Goal: Information Seeking & Learning: Check status

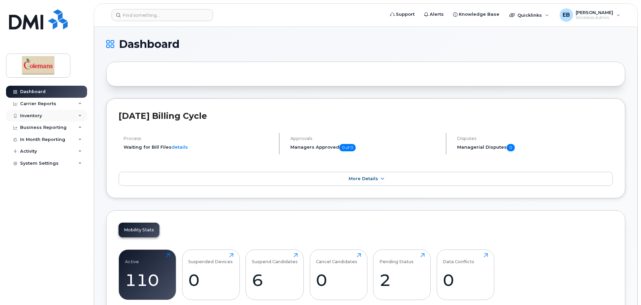
click at [37, 114] on div "Inventory" at bounding box center [31, 115] width 22 height 5
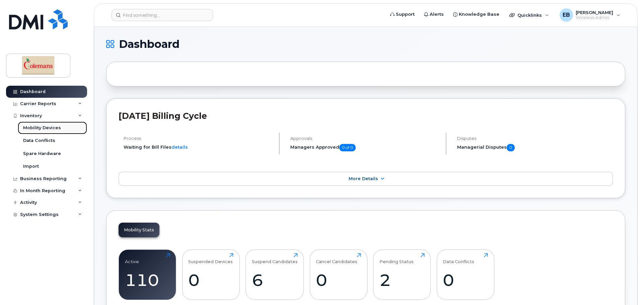
click at [42, 129] on div "Mobility Devices" at bounding box center [42, 128] width 38 height 6
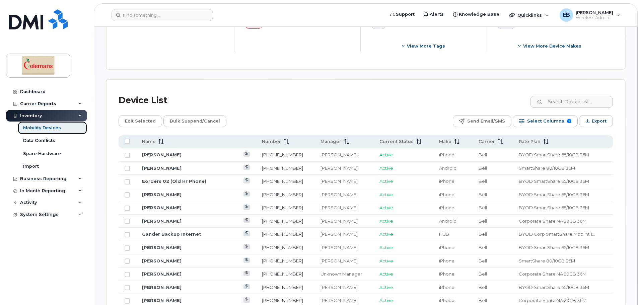
scroll to position [268, 0]
click at [555, 96] on input at bounding box center [570, 101] width 83 height 12
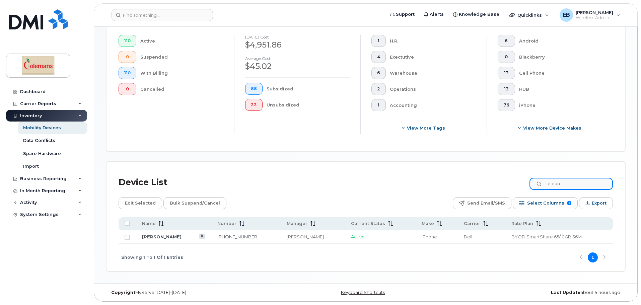
scroll to position [179, 0]
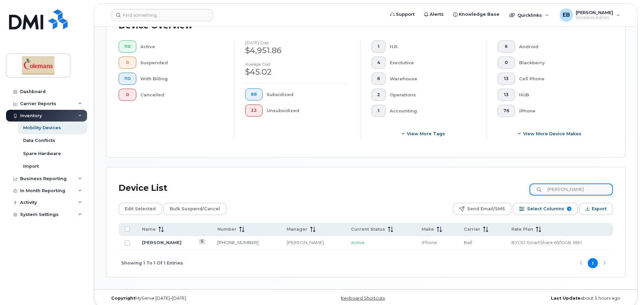
type input "[PERSON_NAME]"
click at [168, 240] on link "[PERSON_NAME]" at bounding box center [161, 242] width 39 height 5
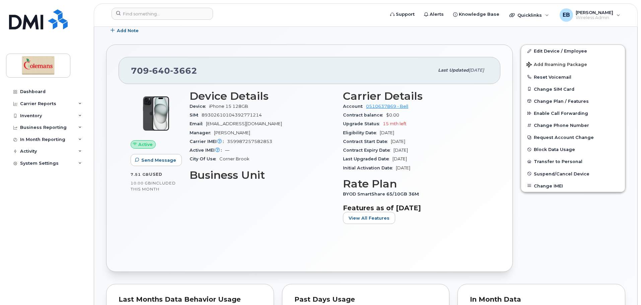
scroll to position [134, 0]
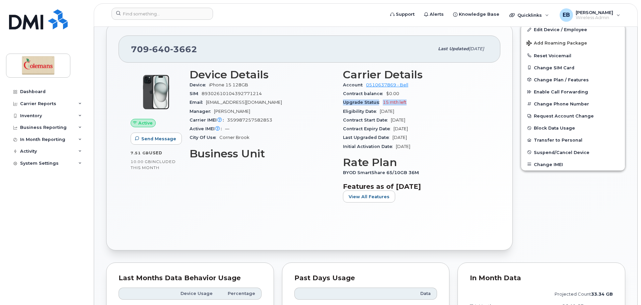
drag, startPoint x: 342, startPoint y: 102, endPoint x: 415, endPoint y: 103, distance: 73.3
click at [415, 103] on div "Carrier Details Account 0510637869 - Bell Contract balance $0.00 Upgrade Status…" at bounding box center [415, 139] width 153 height 148
click at [415, 103] on div "Upgrade Status 15 mth left" at bounding box center [415, 102] width 145 height 9
drag, startPoint x: 339, startPoint y: 102, endPoint x: 449, endPoint y: 96, distance: 110.3
click at [449, 96] on div "Carrier Details Account 0510637869 - Bell Contract balance $0.00 Upgrade Status…" at bounding box center [415, 139] width 153 height 148
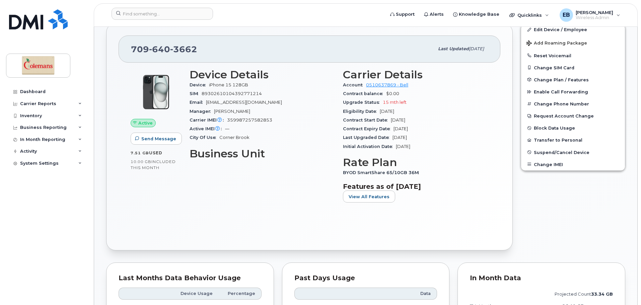
click at [450, 96] on div "Contract balance $0.00" at bounding box center [415, 93] width 145 height 9
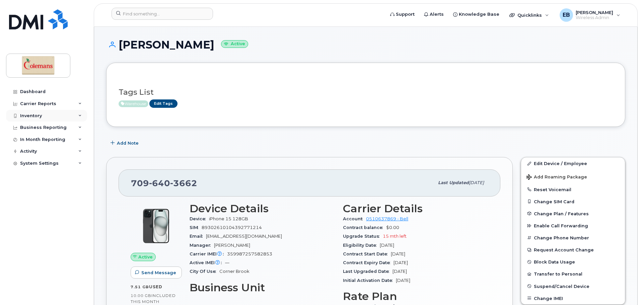
click at [42, 116] on div "Inventory" at bounding box center [46, 116] width 81 height 12
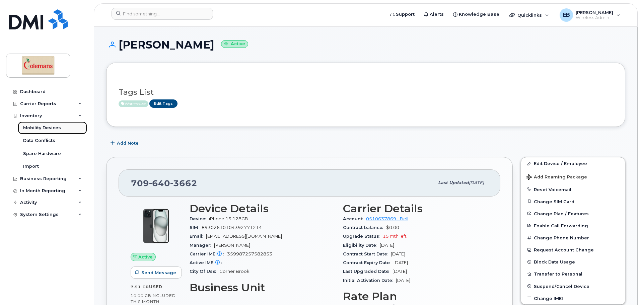
click at [61, 128] on link "Mobility Devices" at bounding box center [52, 128] width 69 height 13
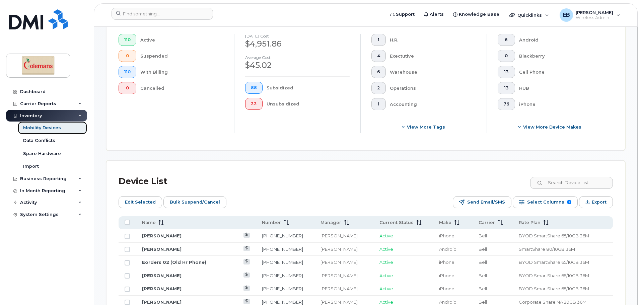
scroll to position [201, 0]
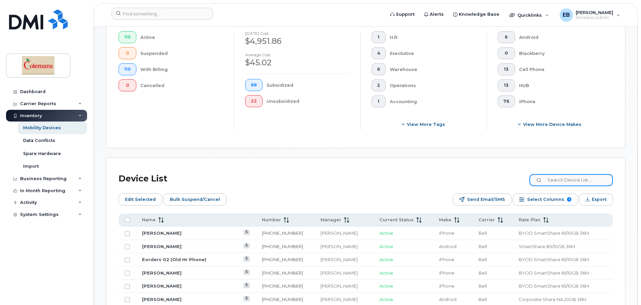
click at [563, 178] on input at bounding box center [570, 180] width 83 height 12
type input "rey"
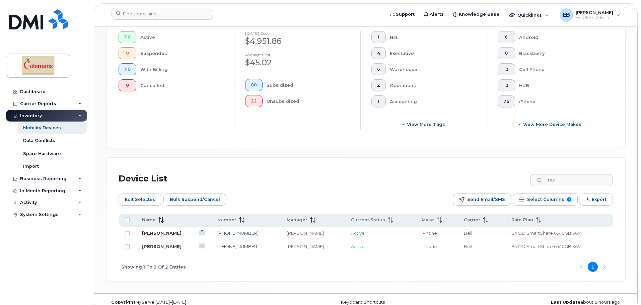
click at [177, 230] on link "[PERSON_NAME]" at bounding box center [161, 232] width 39 height 5
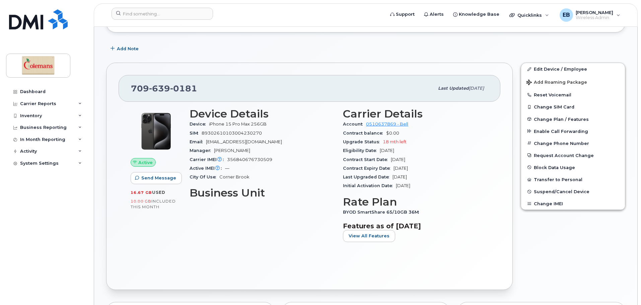
scroll to position [94, 0]
drag, startPoint x: 382, startPoint y: 142, endPoint x: 407, endPoint y: 140, distance: 24.9
click at [407, 140] on div "Upgrade Status 18 mth left" at bounding box center [415, 142] width 145 height 9
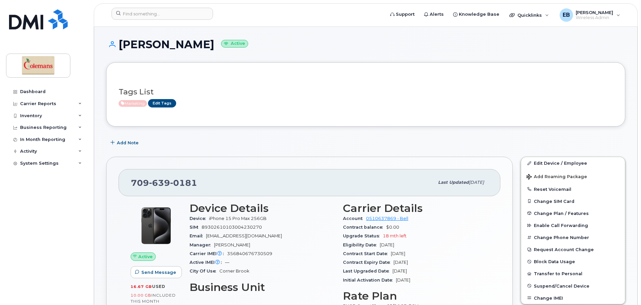
scroll to position [0, 0]
click at [20, 114] on div "Inventory" at bounding box center [31, 115] width 22 height 5
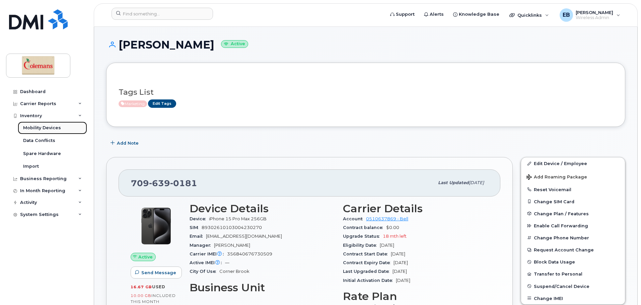
click at [39, 125] on div "Mobility Devices" at bounding box center [42, 128] width 38 height 6
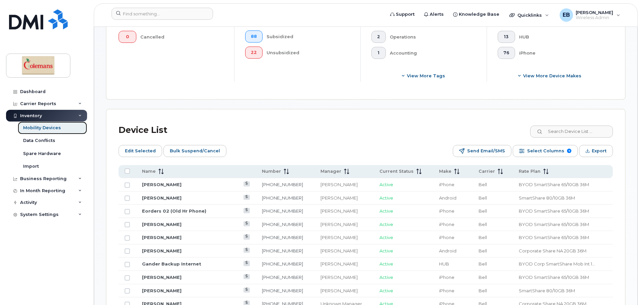
scroll to position [301, 0]
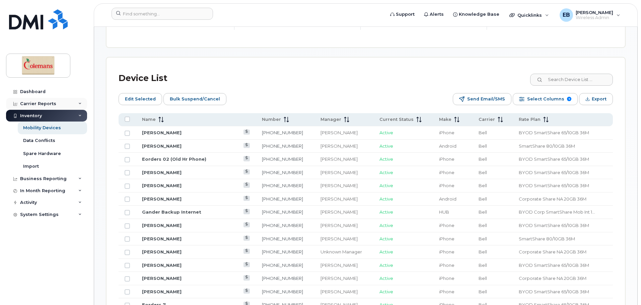
click at [39, 102] on div "Carrier Reports" at bounding box center [38, 103] width 36 height 5
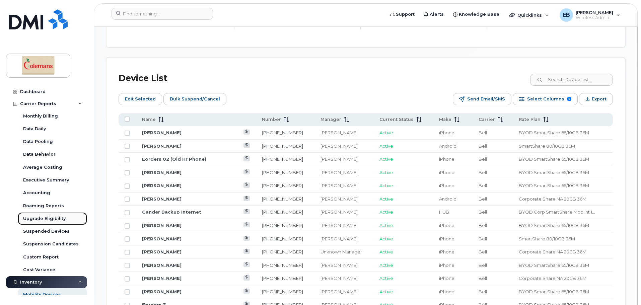
click at [47, 217] on div "Upgrade Eligibility" at bounding box center [44, 219] width 43 height 6
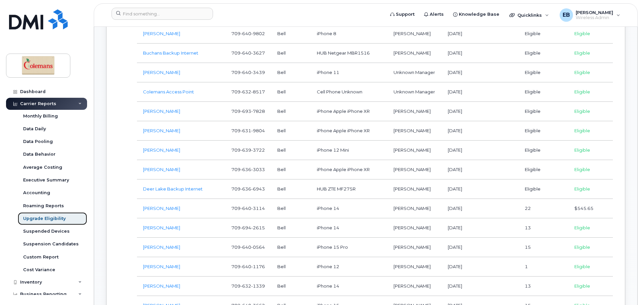
scroll to position [669, 0]
drag, startPoint x: 255, startPoint y: 122, endPoint x: 266, endPoint y: 122, distance: 11.0
click at [265, 127] on span "9804" at bounding box center [258, 129] width 14 height 5
copy span "9804"
click at [584, 11] on span "[PERSON_NAME]" at bounding box center [593, 12] width 37 height 5
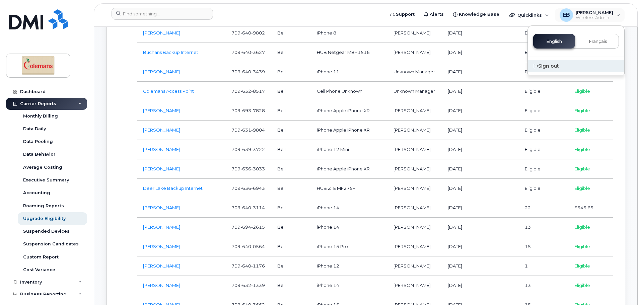
click at [554, 66] on div "Sign out" at bounding box center [576, 66] width 96 height 12
